Goal: Task Accomplishment & Management: Use online tool/utility

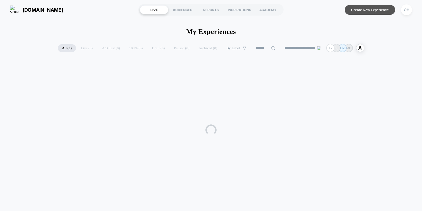
click at [385, 11] on button "Create New Experience" at bounding box center [369, 10] width 50 height 10
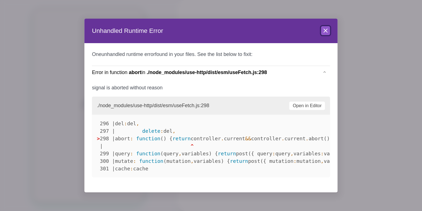
click at [323, 27] on button "Close" at bounding box center [325, 30] width 9 height 9
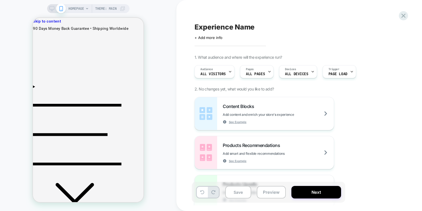
click at [182, 64] on div "Experience Name Click to edit experience details + Add more info 1. What audien…" at bounding box center [298, 105] width 245 height 211
click at [264, 116] on span "Add content and enrich your store's experience" at bounding box center [271, 115] width 99 height 4
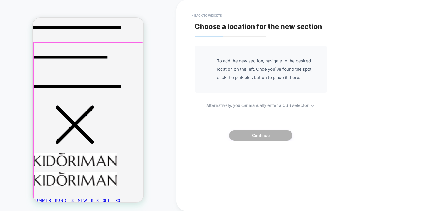
scroll to position [78, 0]
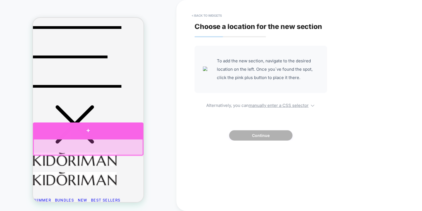
click at [133, 132] on div at bounding box center [88, 131] width 110 height 16
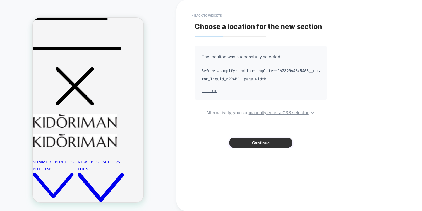
click at [240, 141] on button "Continue" at bounding box center [260, 143] width 63 height 10
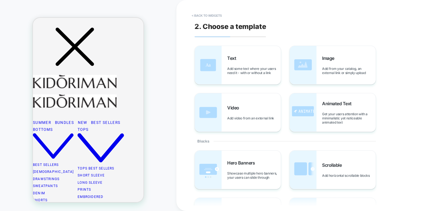
scroll to position [158, 0]
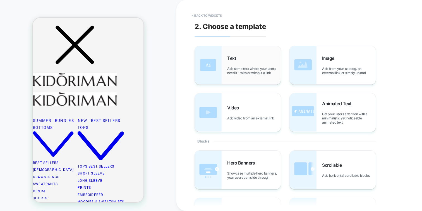
click at [248, 50] on div "Text Add some text where your users need it - with or without a link" at bounding box center [238, 65] width 86 height 38
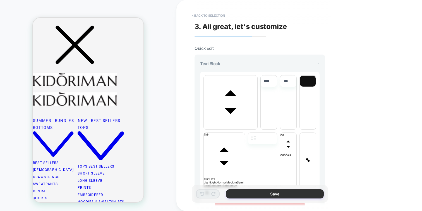
click at [316, 198] on button "Save" at bounding box center [275, 194] width 98 height 9
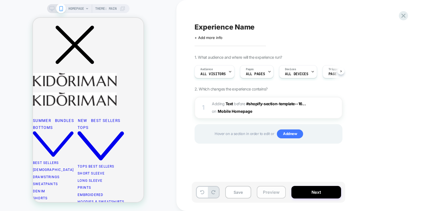
scroll to position [0, 0]
click at [251, 35] on div "Click to edit experience details + Add more info" at bounding box center [255, 35] width 122 height 9
click at [251, 31] on div "Click to edit experience details + Add more info" at bounding box center [255, 35] width 122 height 9
click at [249, 27] on span "Experience Name" at bounding box center [224, 27] width 60 height 8
type textarea "*"
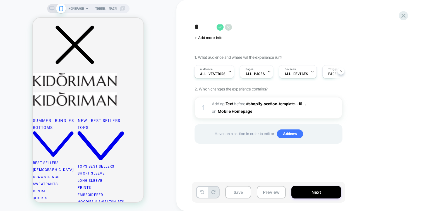
click at [219, 25] on icon at bounding box center [219, 27] width 7 height 7
click at [306, 191] on button "Next" at bounding box center [316, 192] width 50 height 13
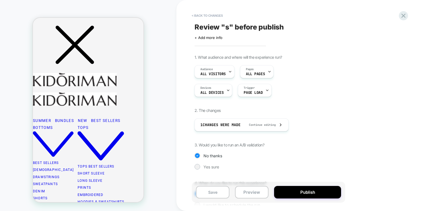
scroll to position [33, 0]
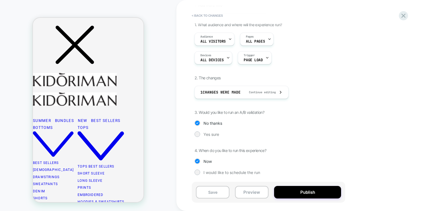
click at [215, 138] on div "1. What audience and where will the experience run? Audience All Visitors Pages…" at bounding box center [296, 102] width 204 height 161
click at [217, 134] on span "Yes sure" at bounding box center [211, 134] width 16 height 5
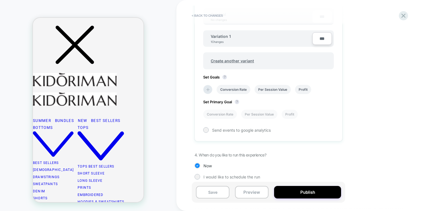
scroll to position [190, 0]
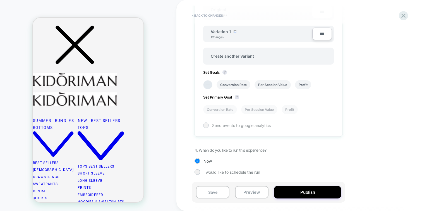
click at [215, 124] on span "Send events to google analytics" at bounding box center [241, 125] width 59 height 5
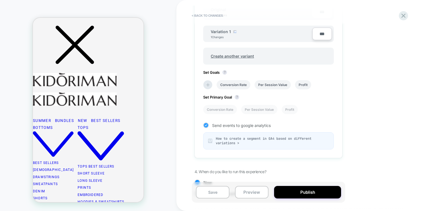
click at [210, 125] on div "Send events to google analytics" at bounding box center [268, 126] width 130 height 6
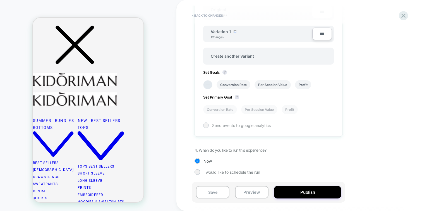
click at [210, 127] on div "Send events to google analytics" at bounding box center [268, 126] width 130 height 6
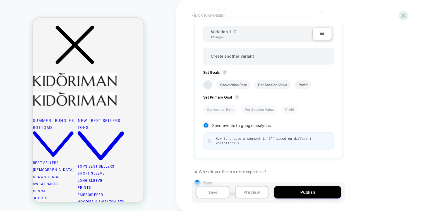
click at [226, 137] on span "How to create a segment in GA4 based on different variations >" at bounding box center [272, 141] width 113 height 9
click at [220, 125] on span "Send events to google analytics" at bounding box center [241, 125] width 59 height 5
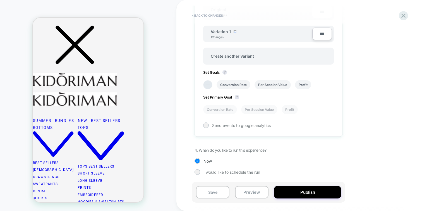
click at [185, 123] on div "< Back to changes Review " s " before publish Click to edit experience details …" at bounding box center [298, 105] width 245 height 211
click at [219, 125] on span "Send events to google analytics" at bounding box center [241, 125] width 59 height 5
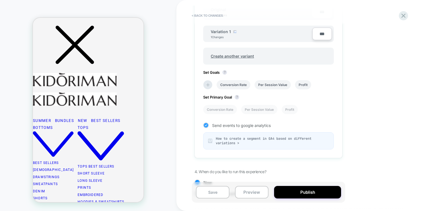
click at [219, 125] on span "Send events to google analytics" at bounding box center [241, 125] width 59 height 5
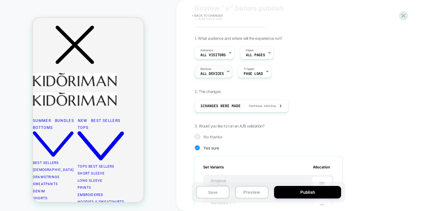
scroll to position [4, 0]
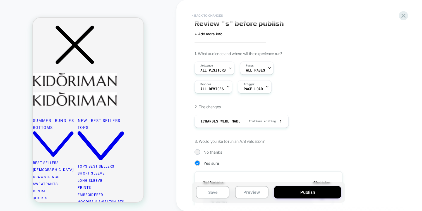
click at [219, 13] on button "< Back to changes" at bounding box center [207, 15] width 37 height 9
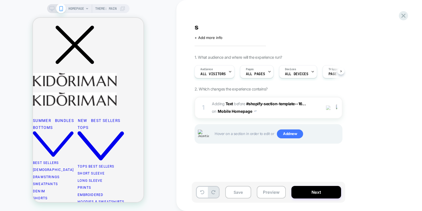
scroll to position [0, 0]
click at [403, 16] on icon at bounding box center [403, 16] width 4 height 4
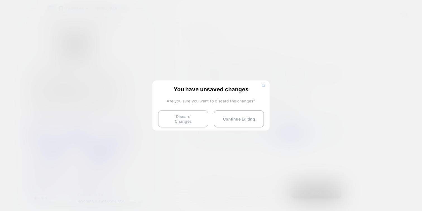
click at [170, 119] on button "Discard Changes" at bounding box center [183, 118] width 50 height 17
